Goal: Check status: Check status

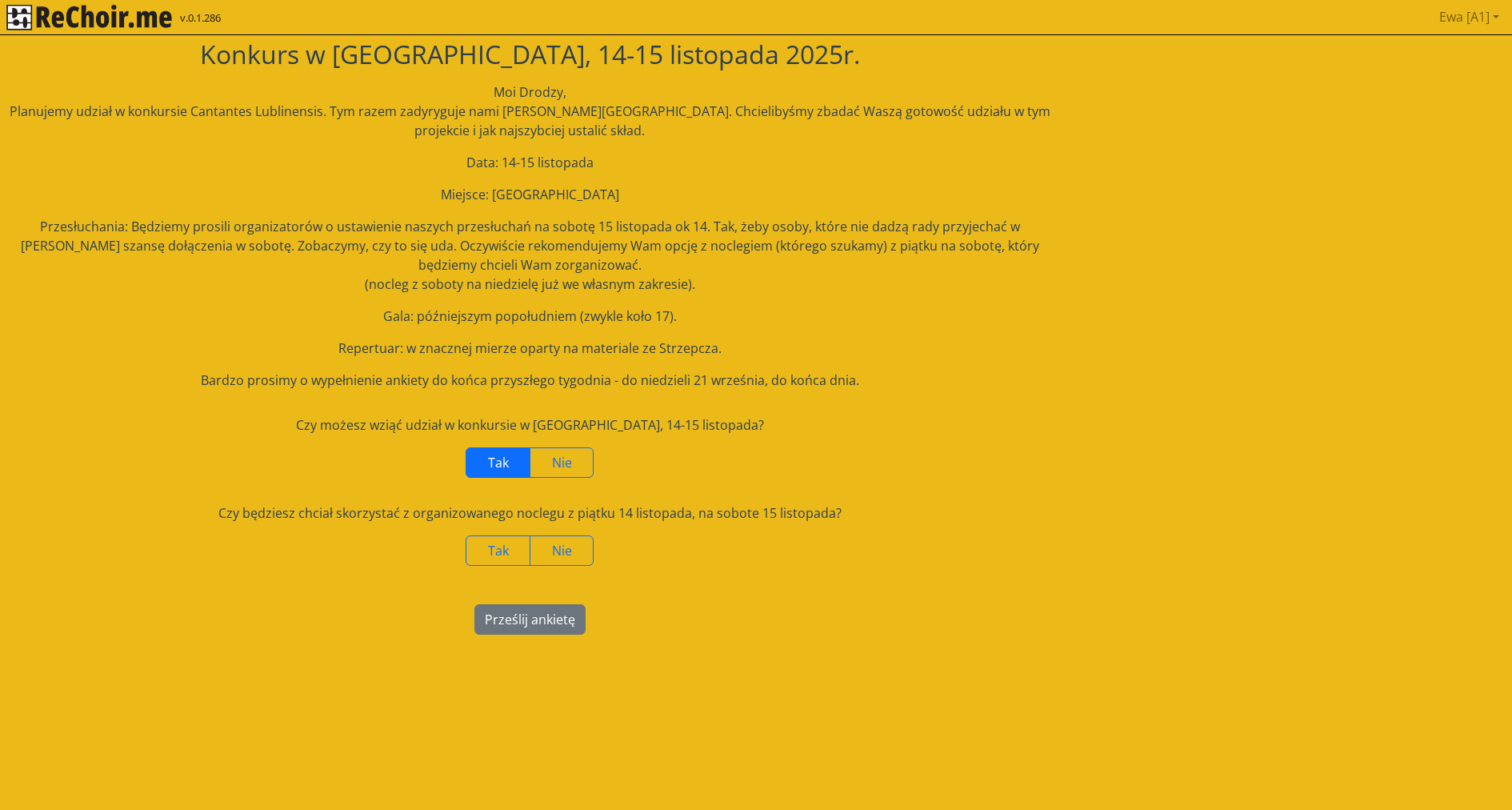
click at [498, 465] on span "Tak" at bounding box center [498, 462] width 20 height 18
click at [561, 554] on span "Nie" at bounding box center [562, 550] width 20 height 18
click at [533, 620] on button "Prześlij ankietę" at bounding box center [530, 619] width 111 height 31
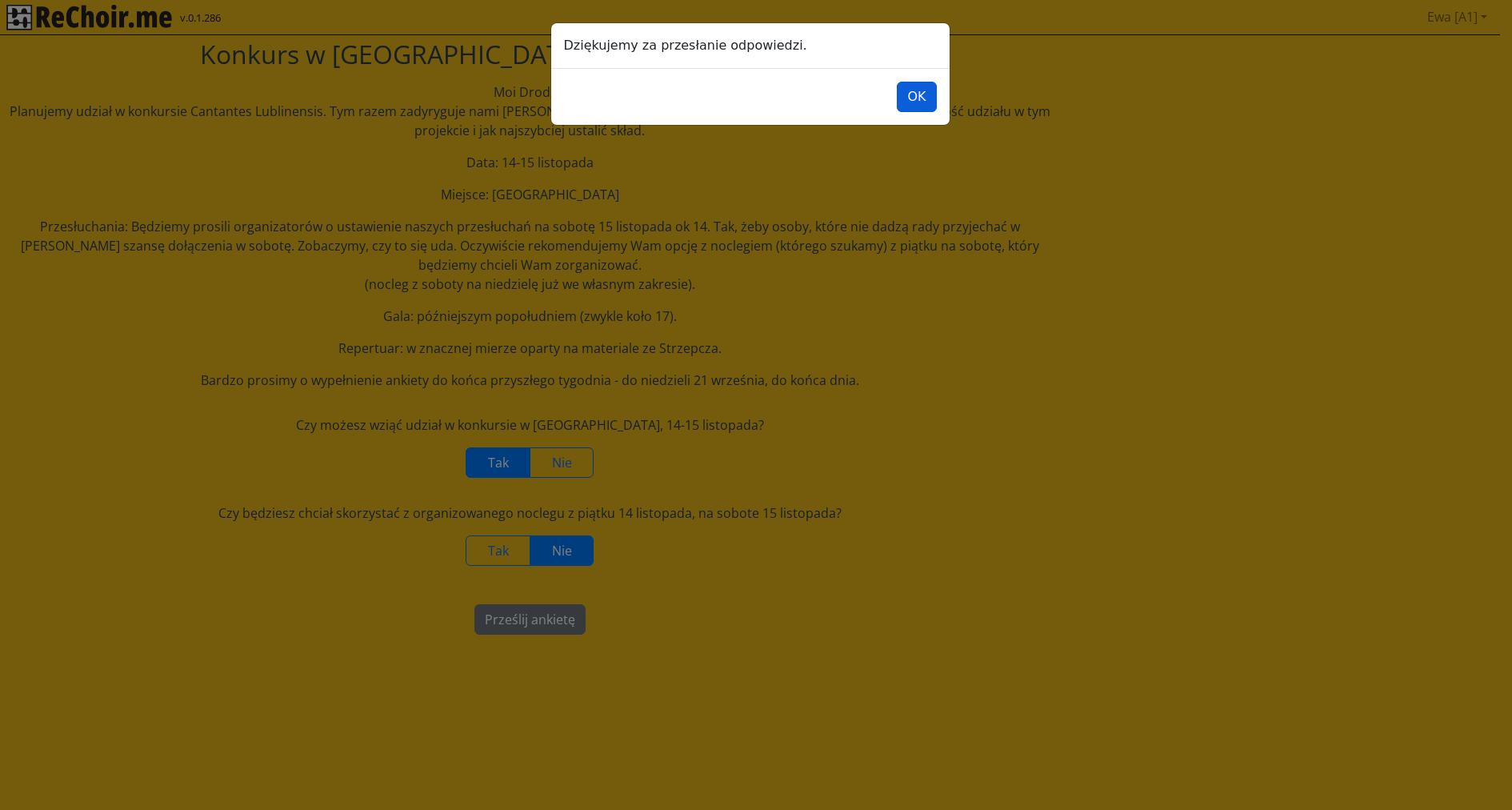
click at [921, 97] on button "OK" at bounding box center [916, 96] width 39 height 31
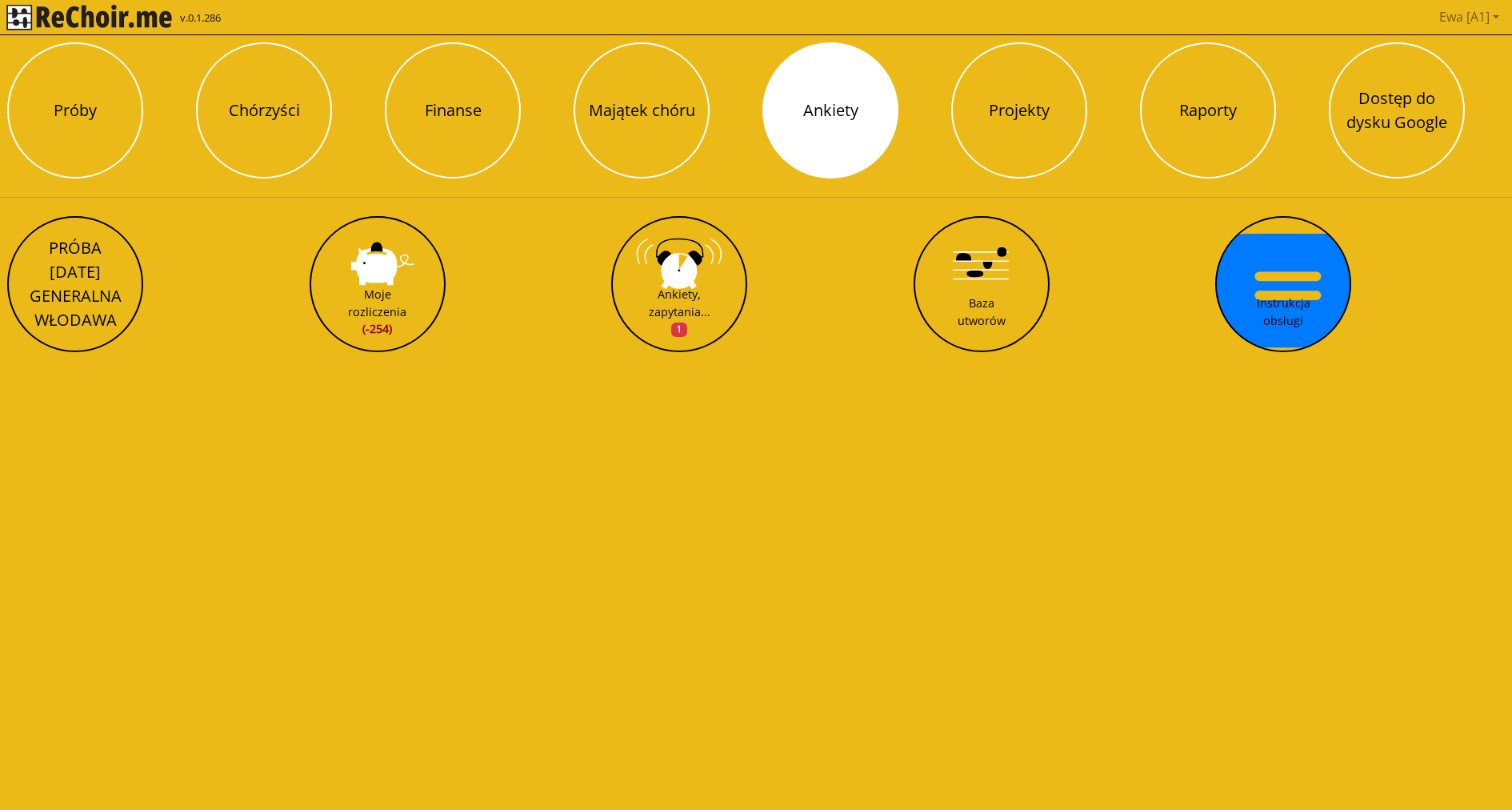
click at [820, 107] on button "Ankiety" at bounding box center [830, 110] width 136 height 136
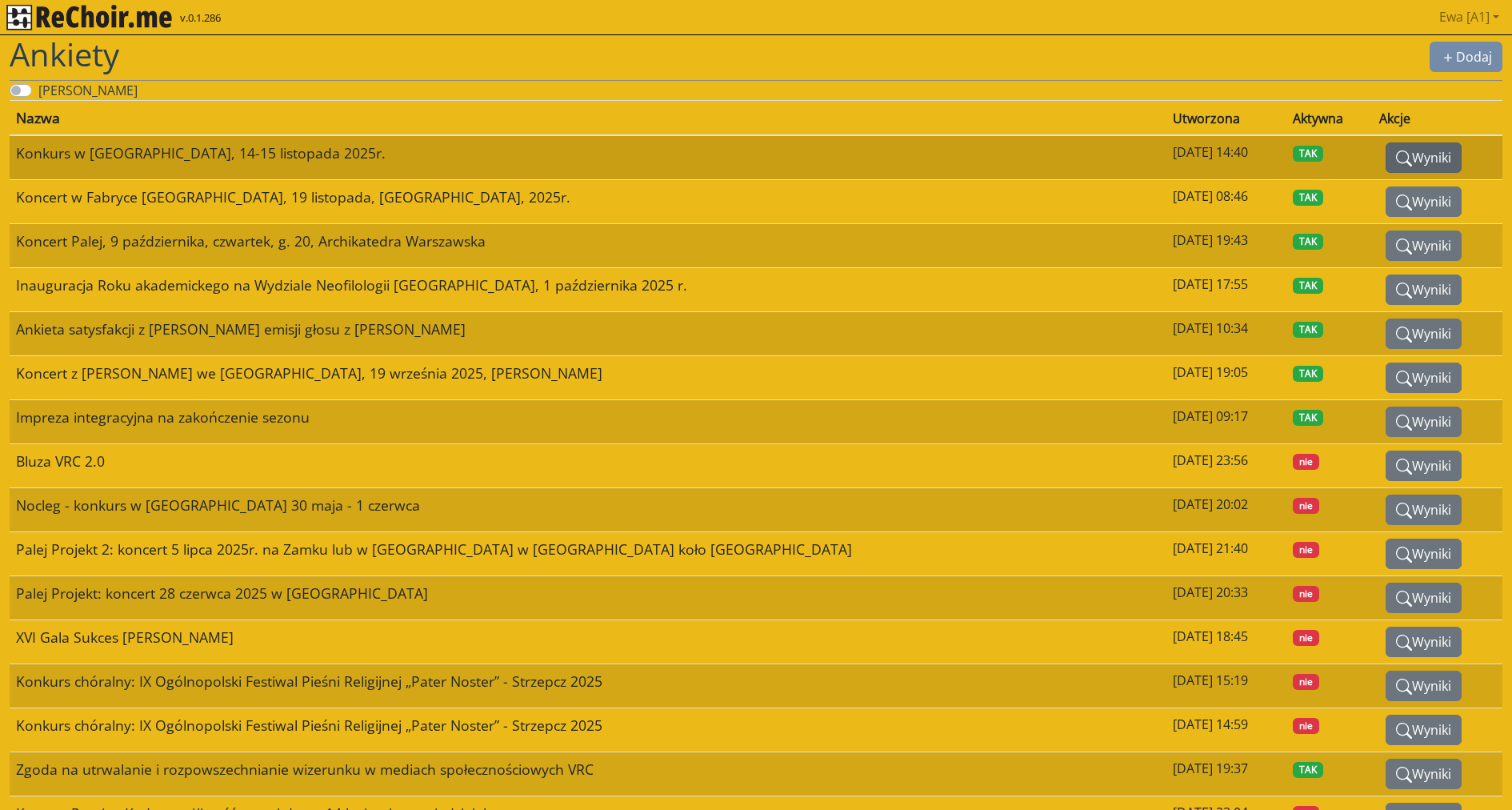
click at [1407, 160] on button "Wyniki" at bounding box center [1423, 157] width 76 height 31
select select
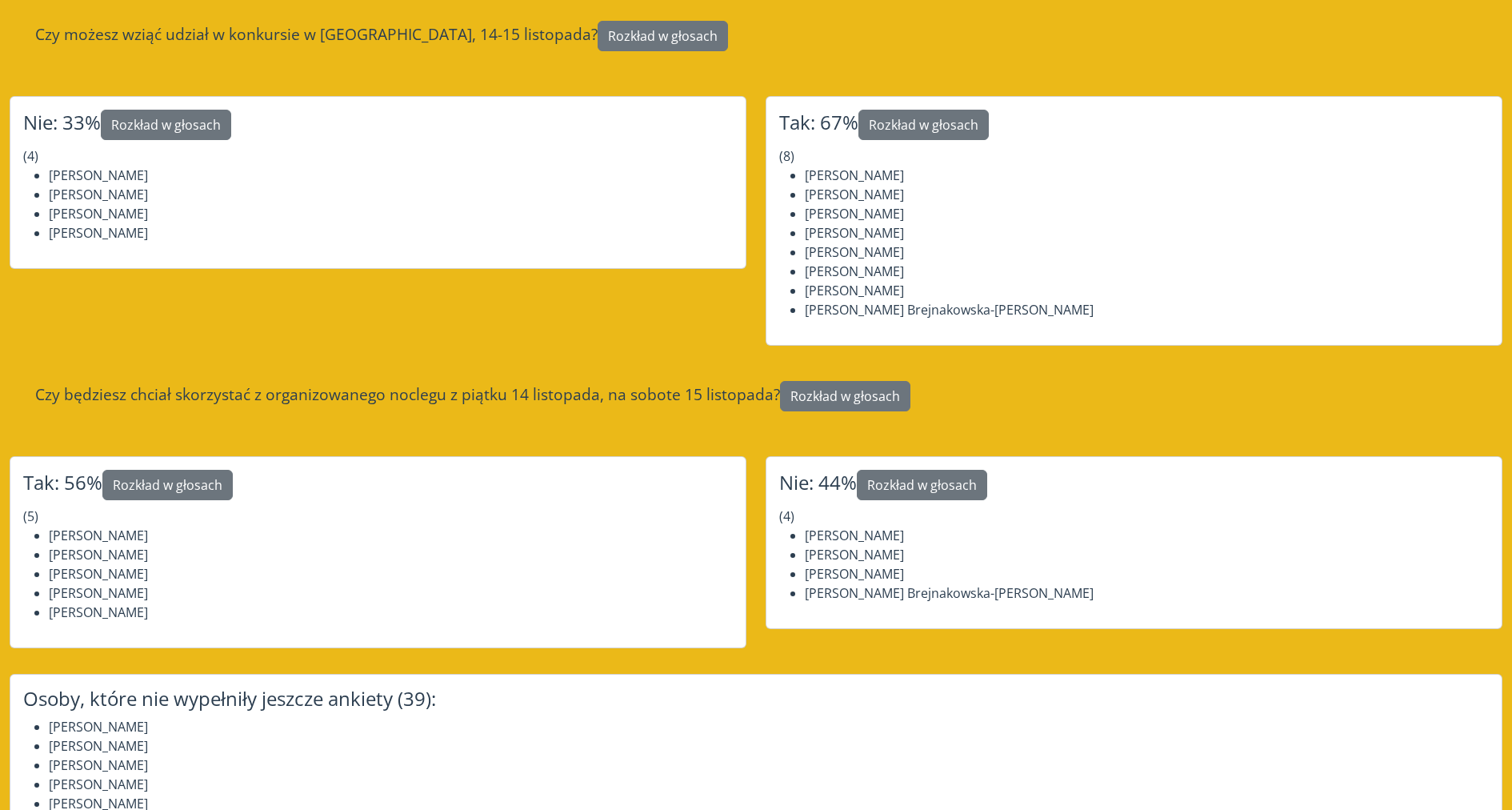
scroll to position [483, 0]
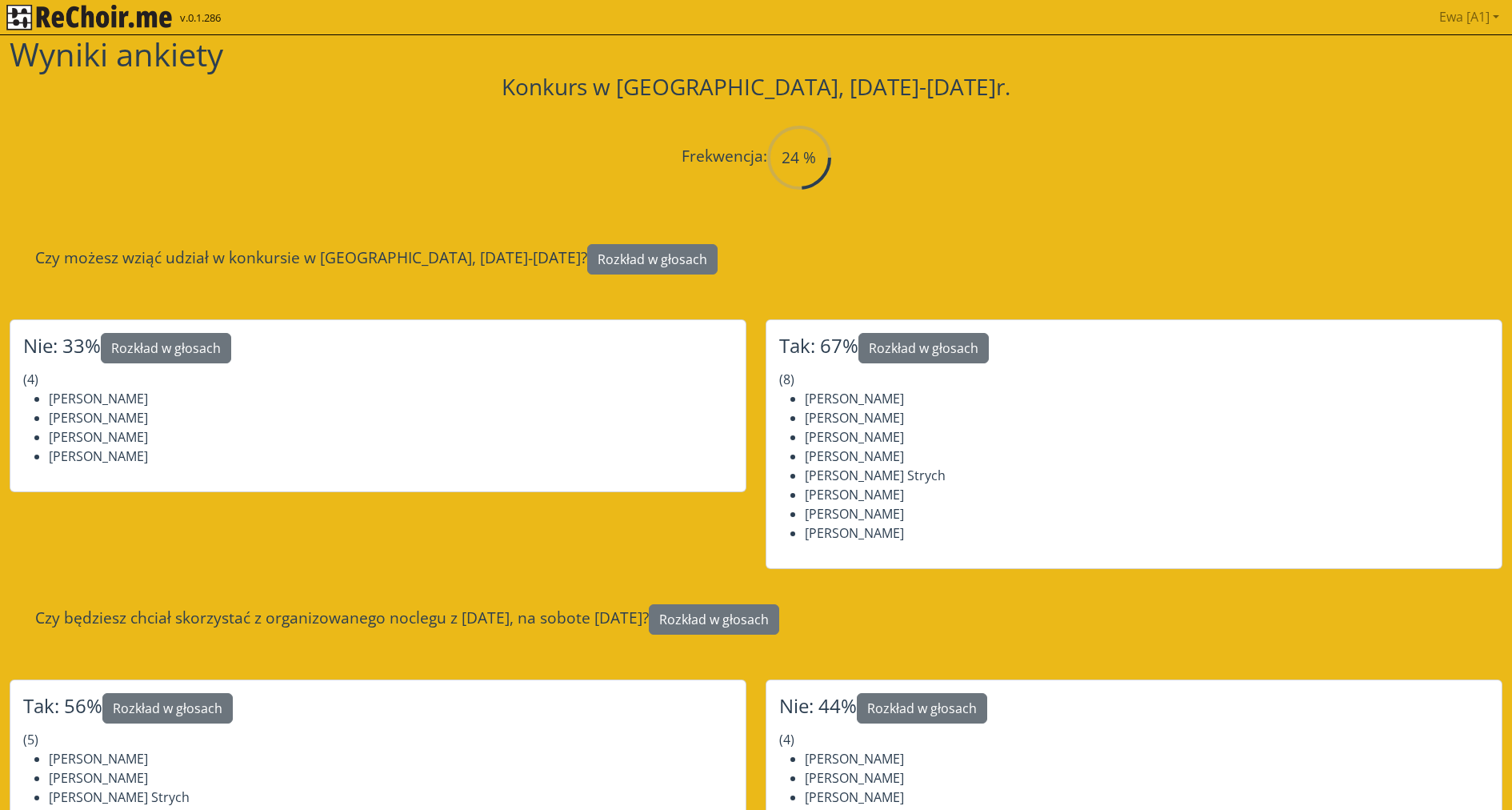
select select
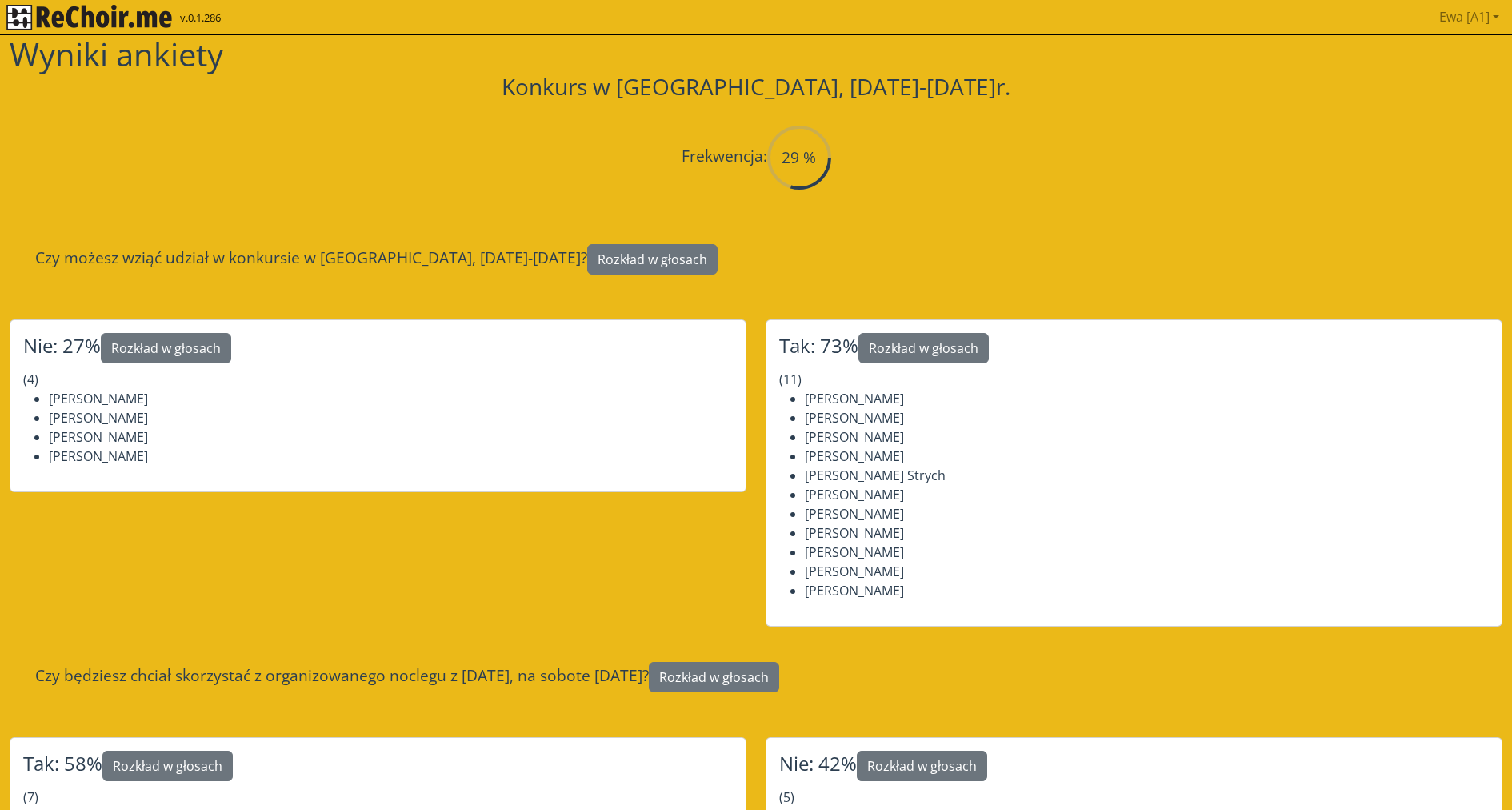
select select
